Goal: Entertainment & Leisure: Consume media (video, audio)

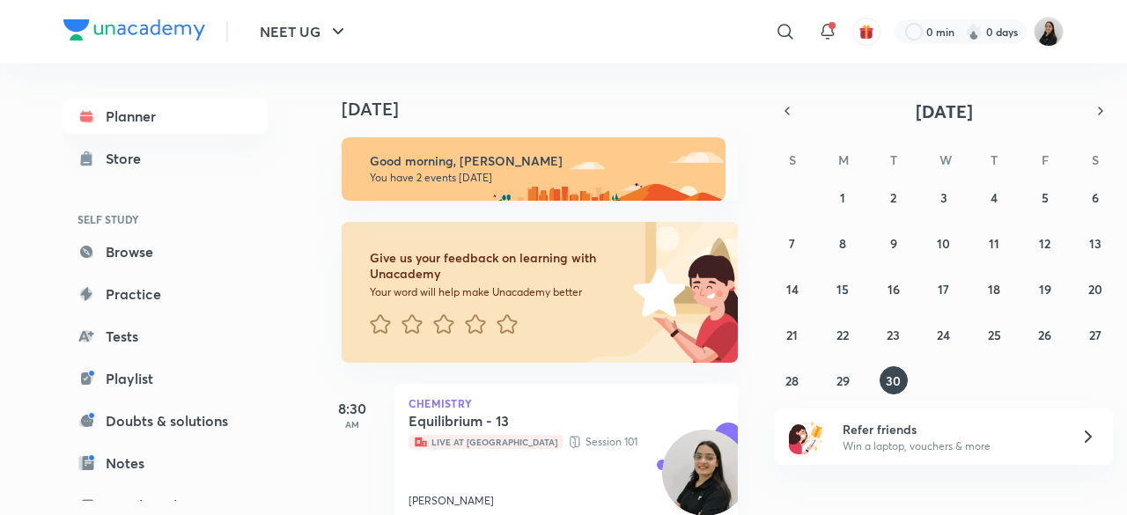
click at [1057, 42] on img at bounding box center [1048, 32] width 30 height 30
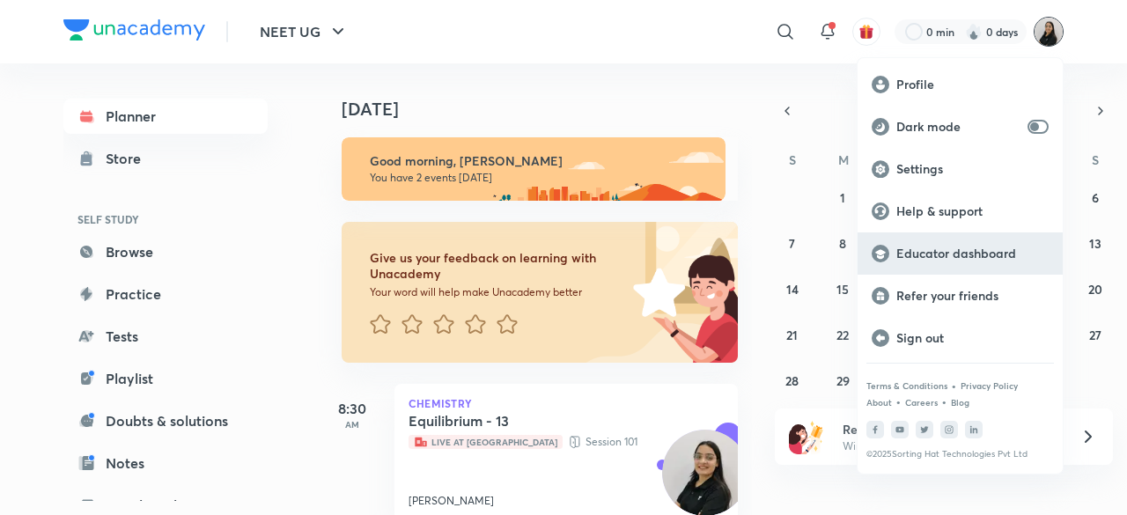
click at [950, 261] on div "Educator dashboard" at bounding box center [959, 253] width 205 height 42
